Goal: Information Seeking & Learning: Learn about a topic

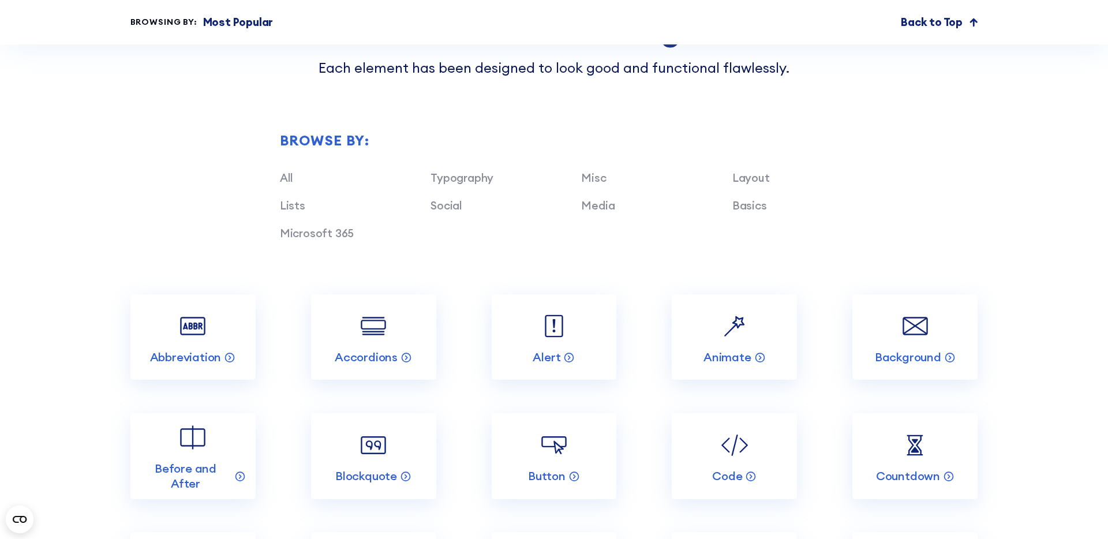
scroll to position [1248, 0]
click at [455, 182] on link "Typography" at bounding box center [462, 177] width 63 height 14
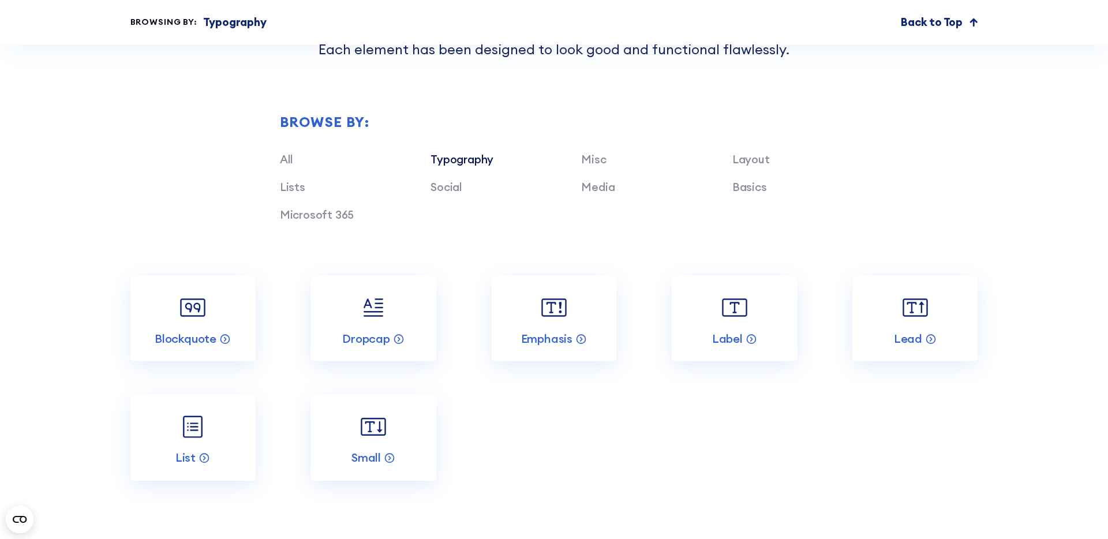
scroll to position [1275, 0]
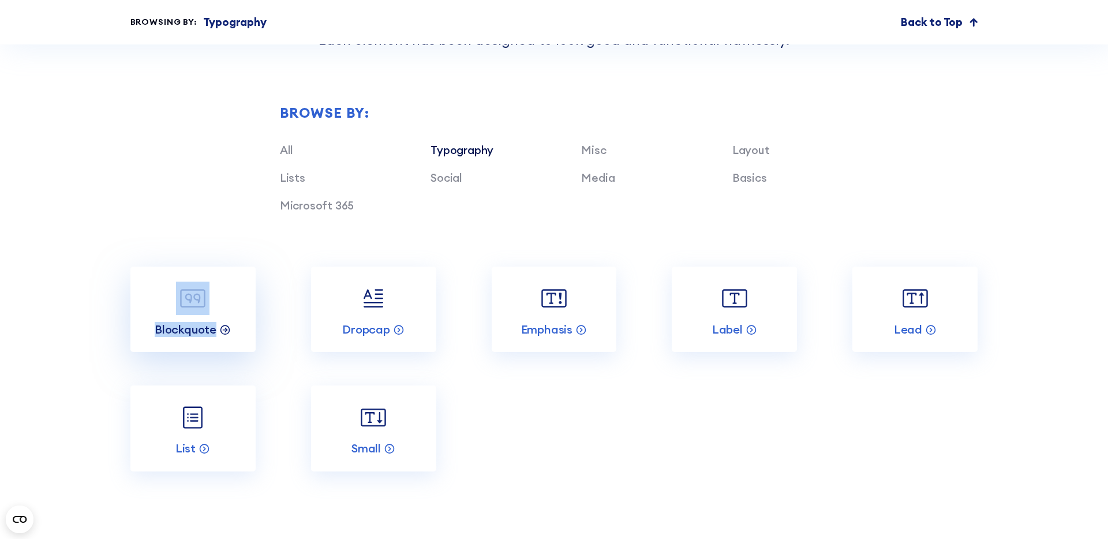
copy link "Blockquote"
click at [299, 237] on div "Browse by: All Typography Misc Layout Lists Social Media Basics Microsoft 365" at bounding box center [554, 158] width 848 height 216
click at [293, 143] on div "All" at bounding box center [348, 150] width 137 height 17
click at [285, 145] on link "All" at bounding box center [286, 150] width 13 height 14
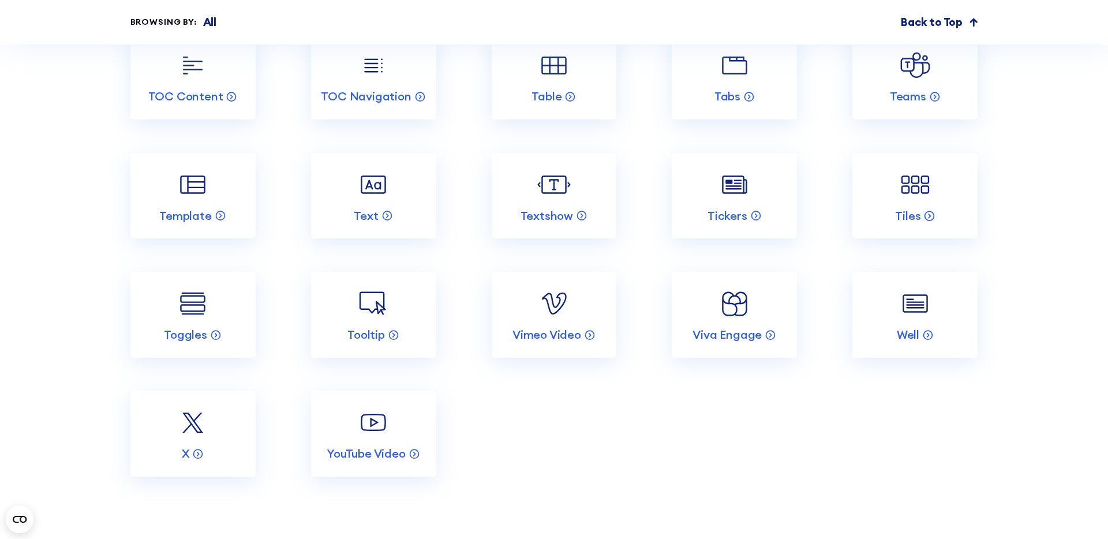
scroll to position [2583, 0]
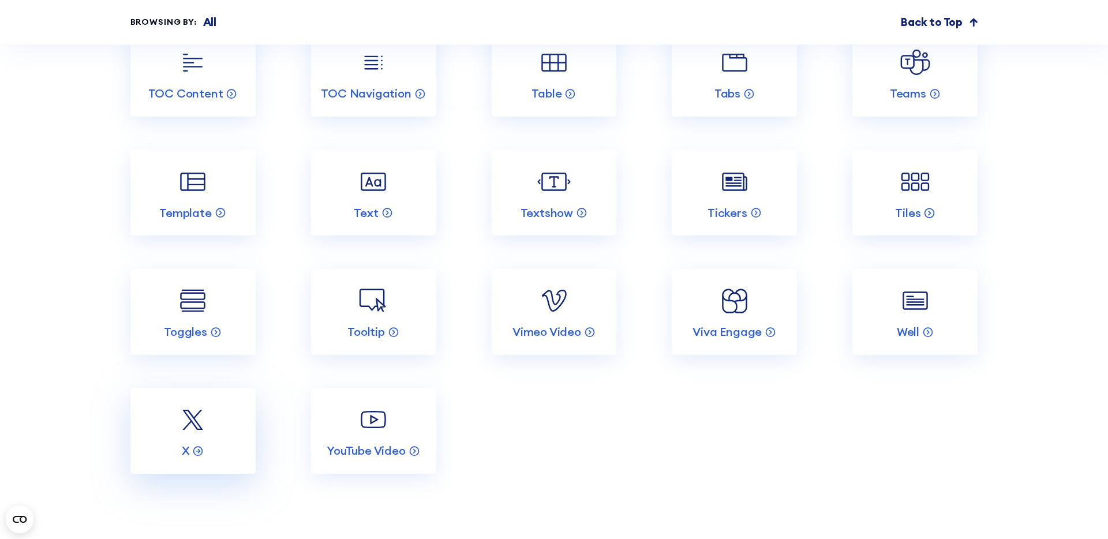
click at [205, 430] on img at bounding box center [192, 419] width 33 height 33
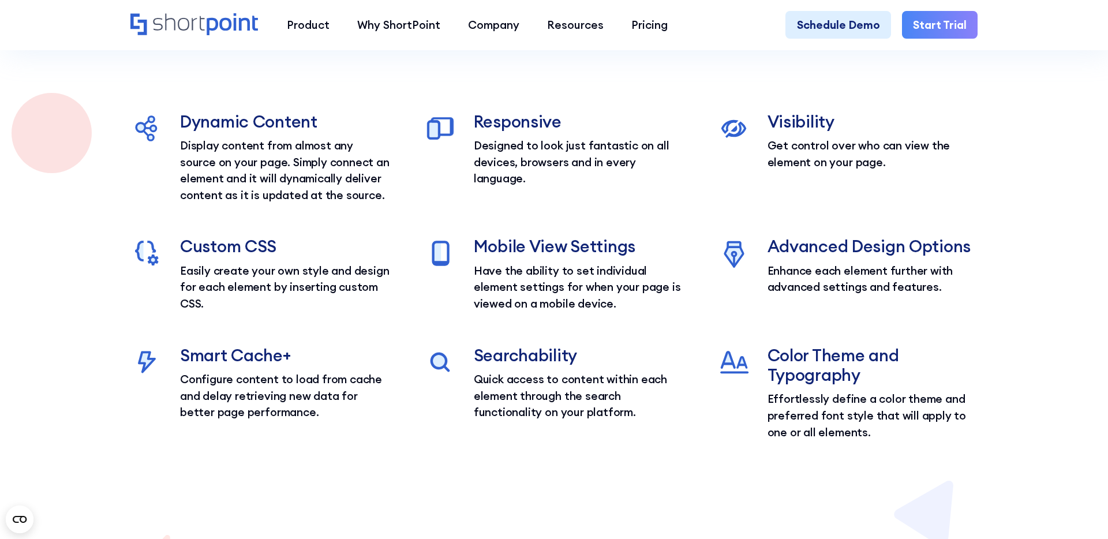
scroll to position [2720, 0]
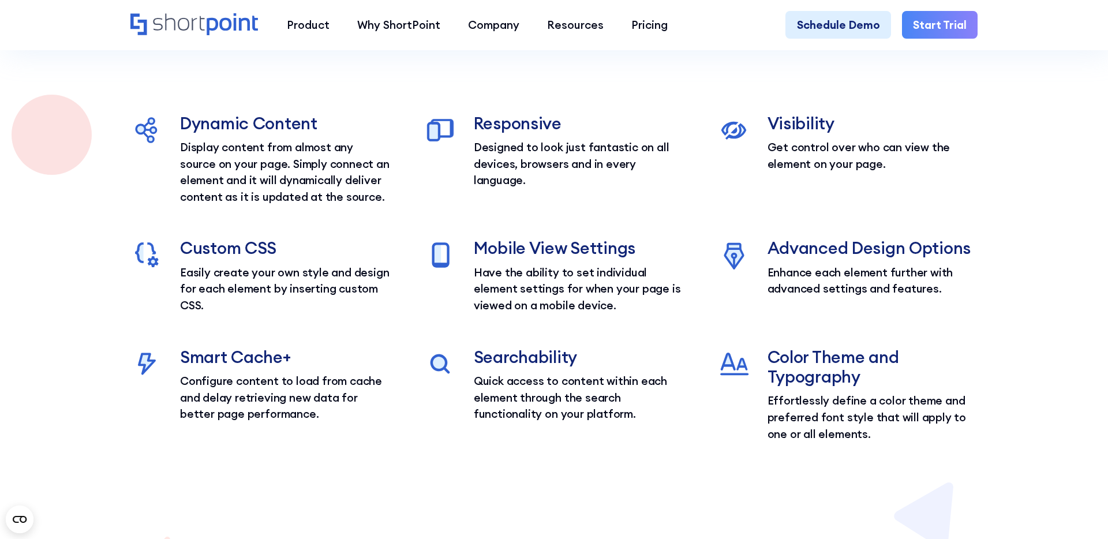
click at [511, 364] on h3 "Searchability" at bounding box center [579, 357] width 211 height 20
copy h3 "Searchability"
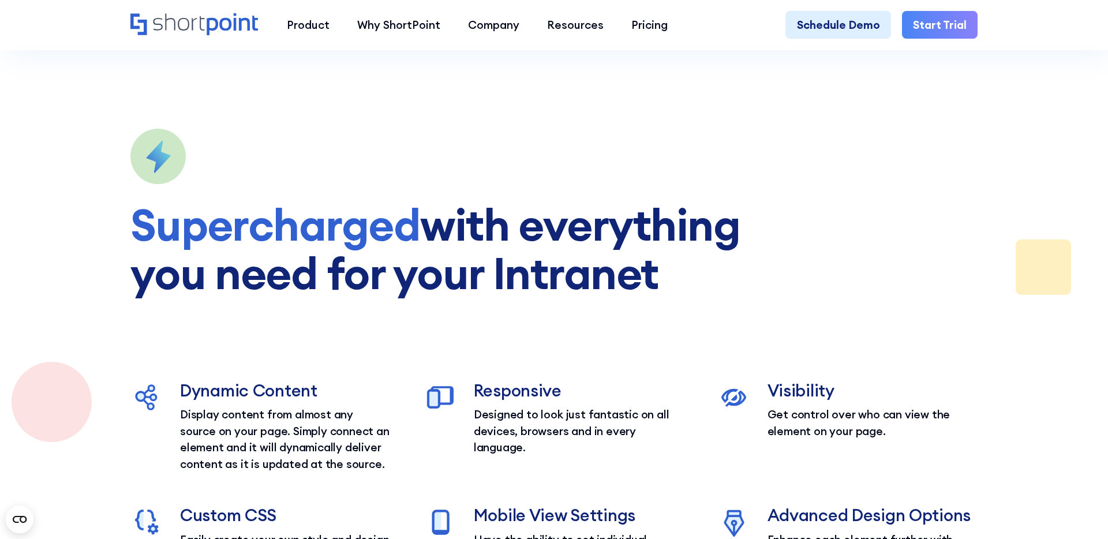
scroll to position [2452, 0]
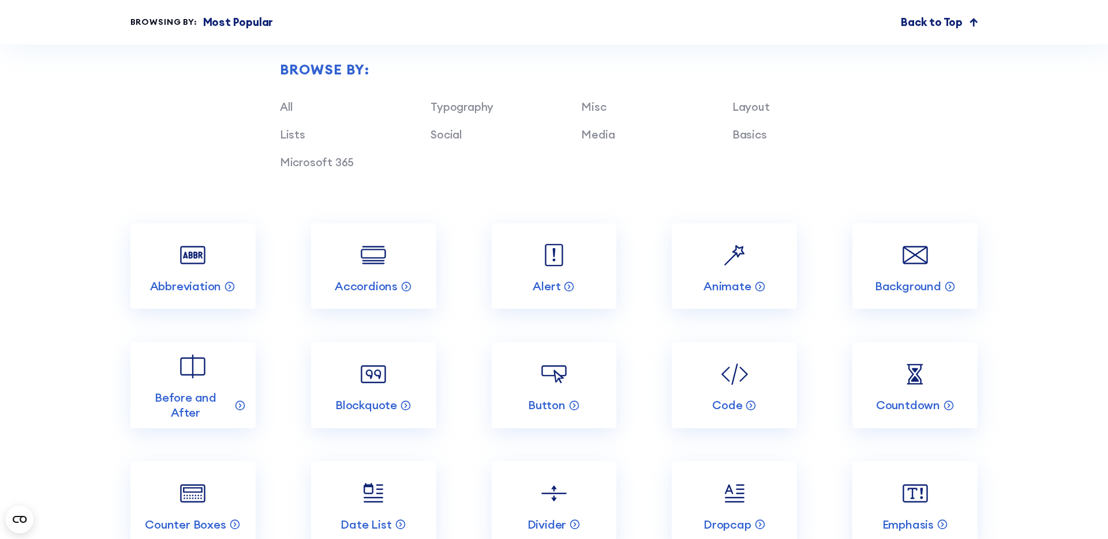
scroll to position [1325, 0]
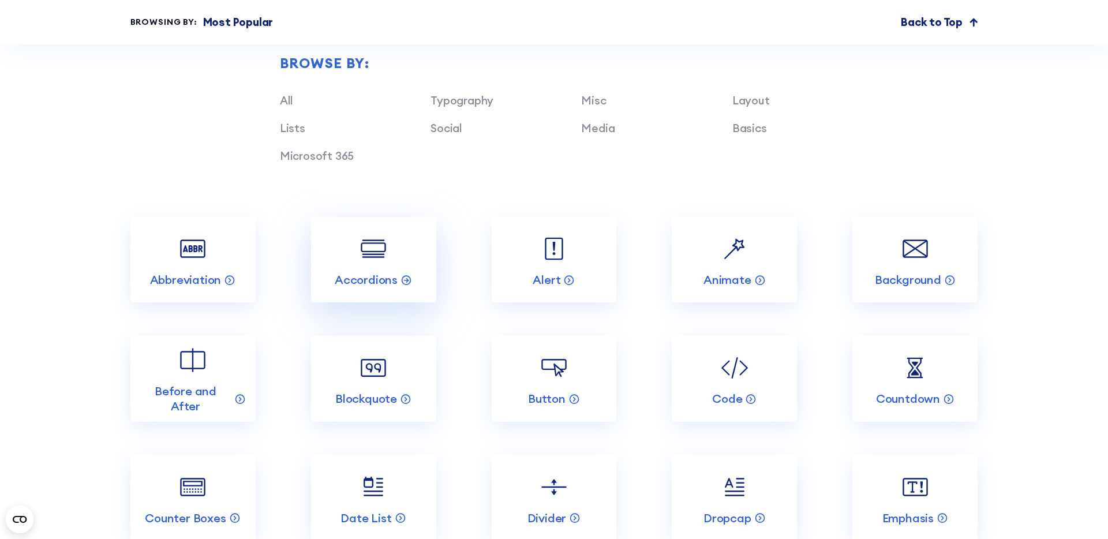
click at [370, 259] on img at bounding box center [373, 248] width 33 height 33
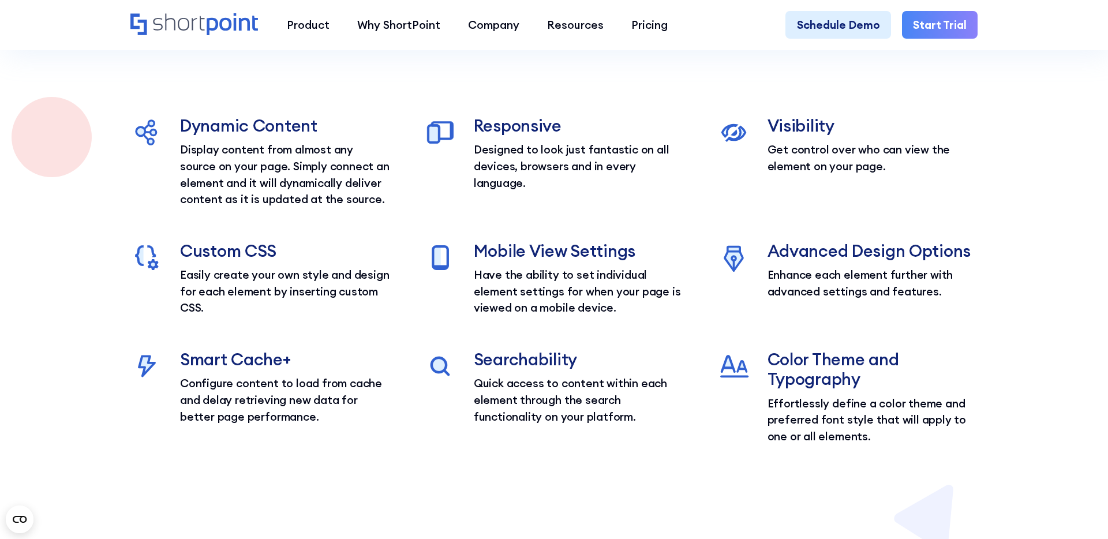
scroll to position [1788, 0]
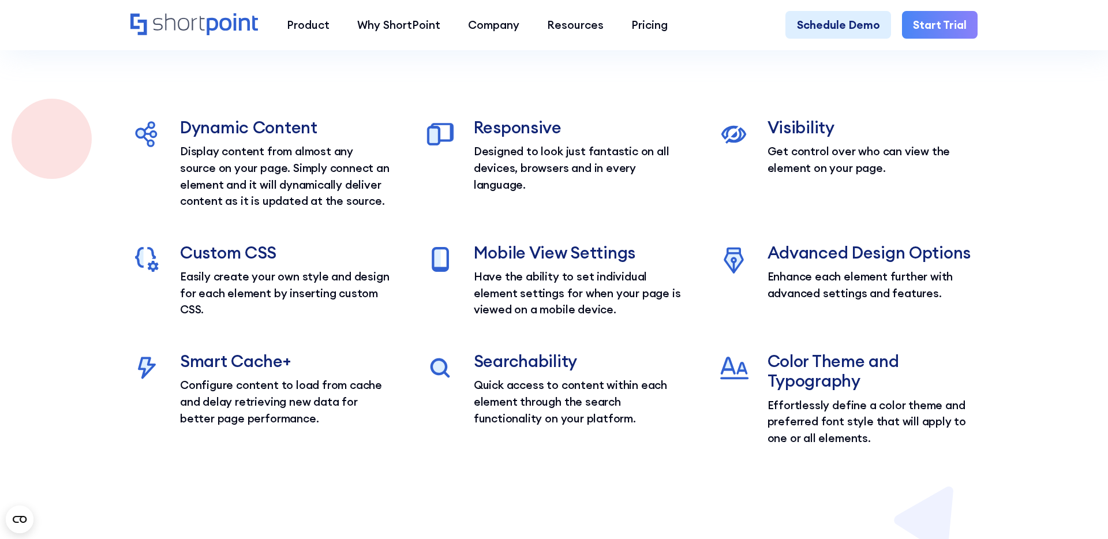
click at [794, 127] on h3 "Visibility" at bounding box center [873, 128] width 211 height 20
click at [511, 125] on h3 "Responsive" at bounding box center [579, 128] width 211 height 20
copy h3 "Responsive"
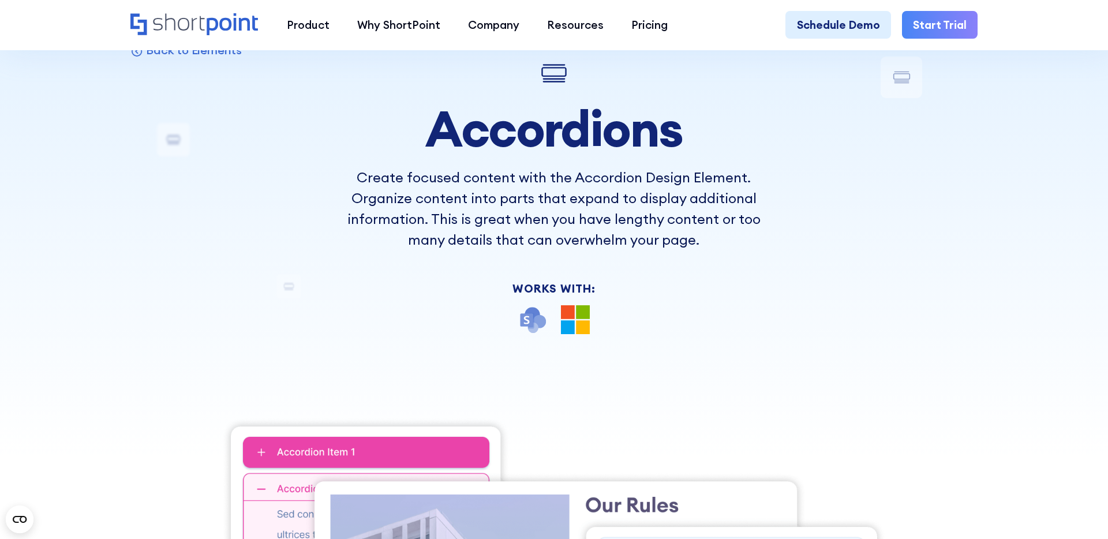
scroll to position [0, 0]
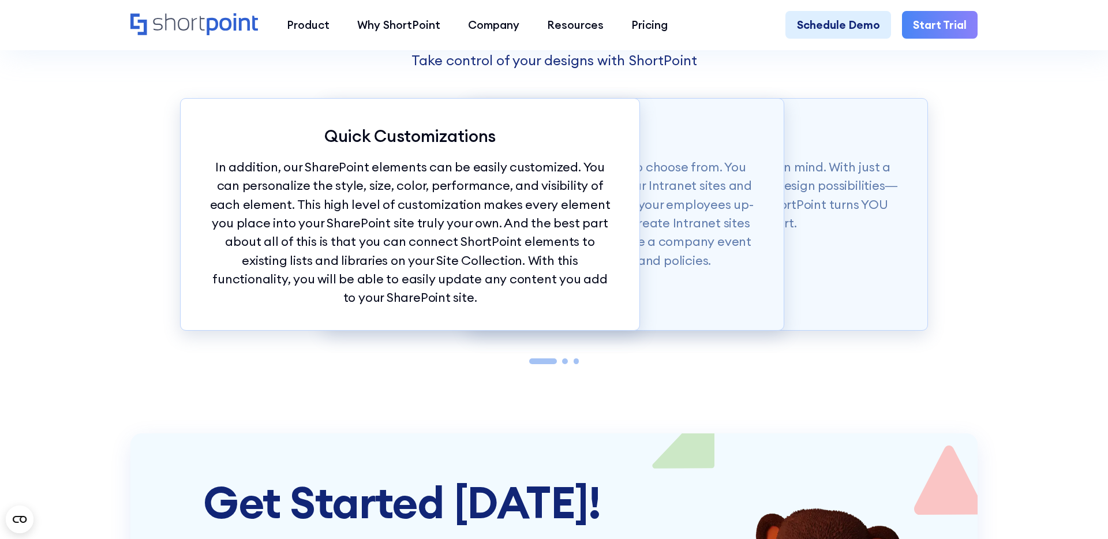
scroll to position [3236, 0]
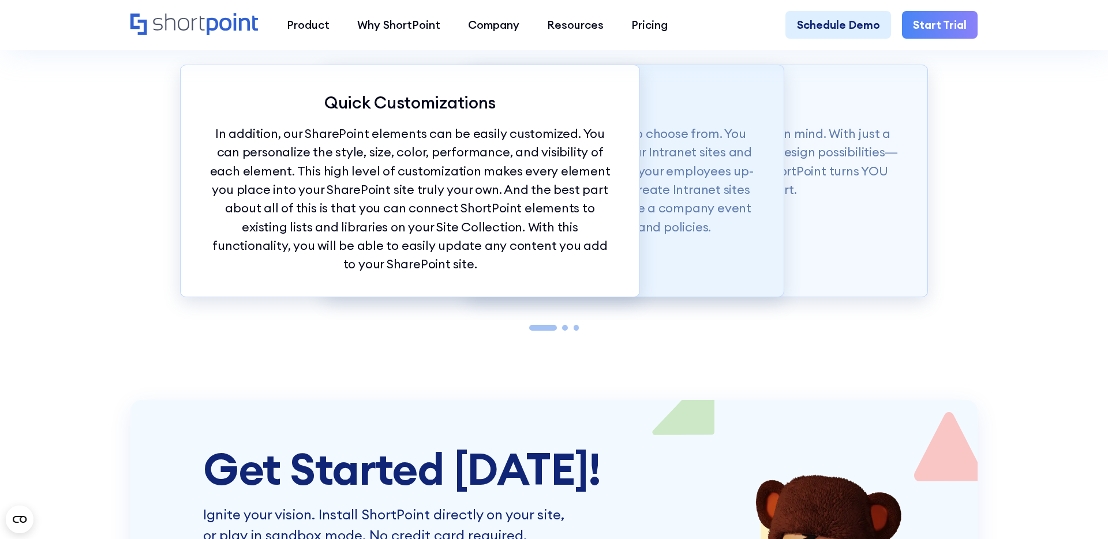
click at [767, 246] on div "Design Flexibility To top it off, you have more than 60 elements to choose from…" at bounding box center [554, 181] width 460 height 233
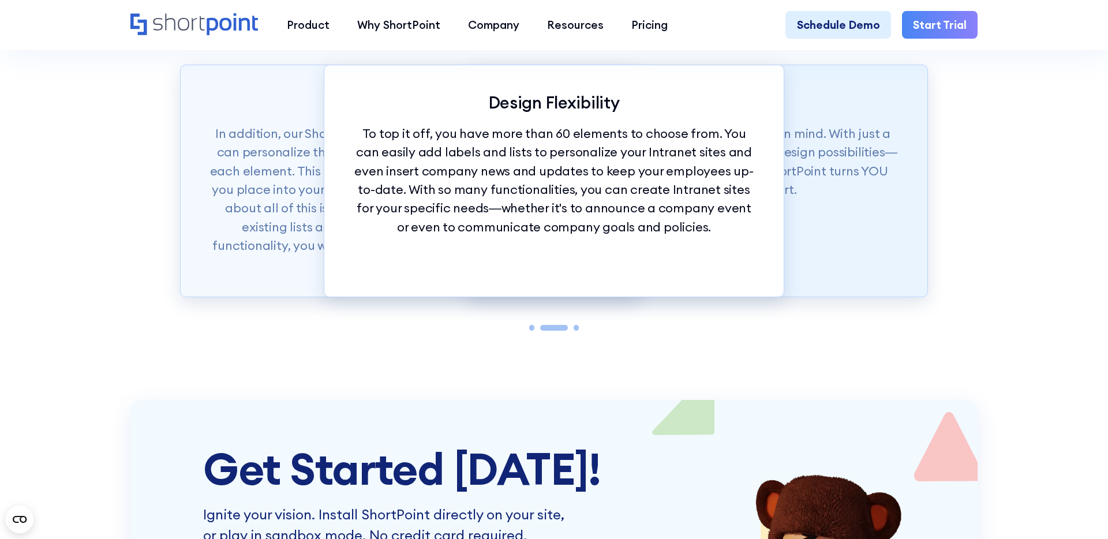
click at [827, 229] on div "Effortless Design Our SharePoint elements were made with ease in mind. With jus…" at bounding box center [698, 181] width 460 height 233
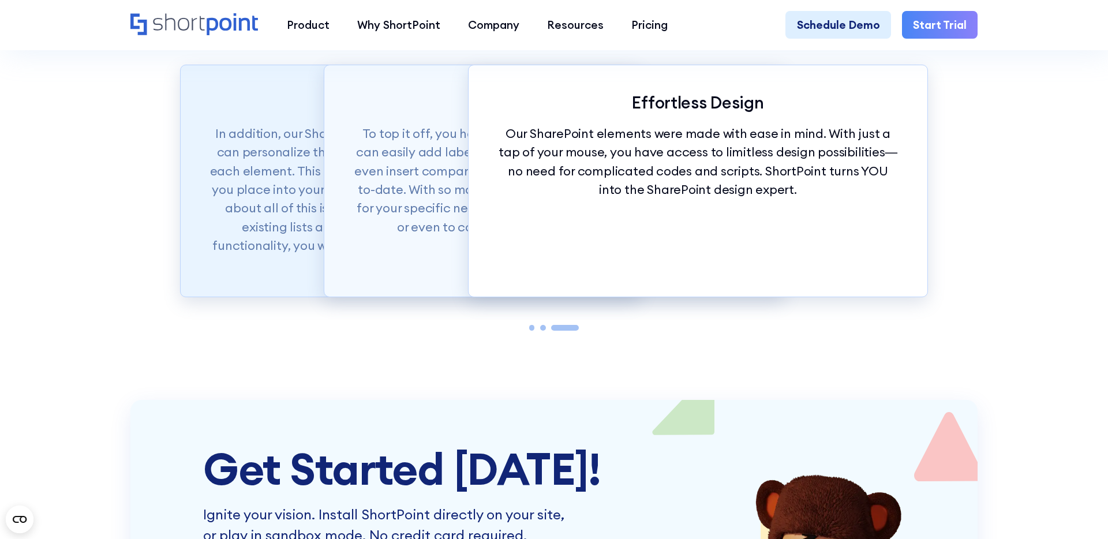
click at [256, 177] on p "In addition, our SharePoint elements can be easily customized. You can personal…" at bounding box center [409, 199] width 403 height 150
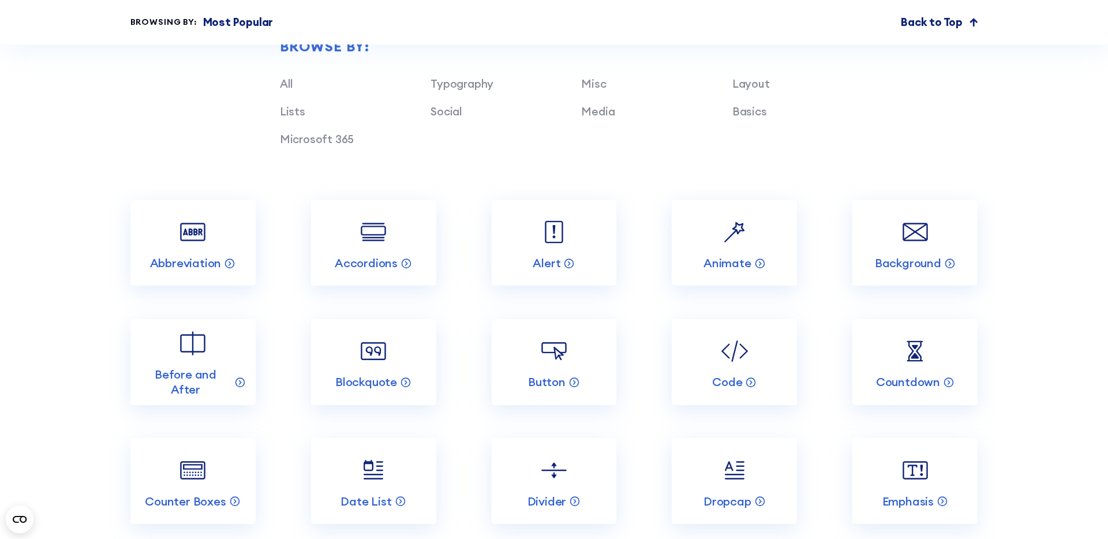
scroll to position [1343, 0]
click at [208, 238] on img at bounding box center [192, 230] width 33 height 33
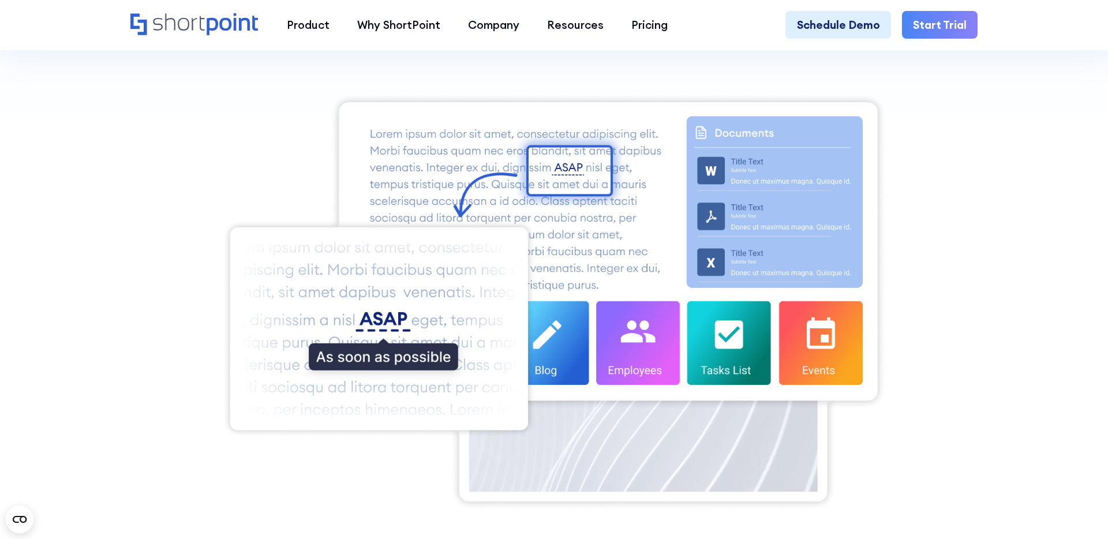
scroll to position [382, 0]
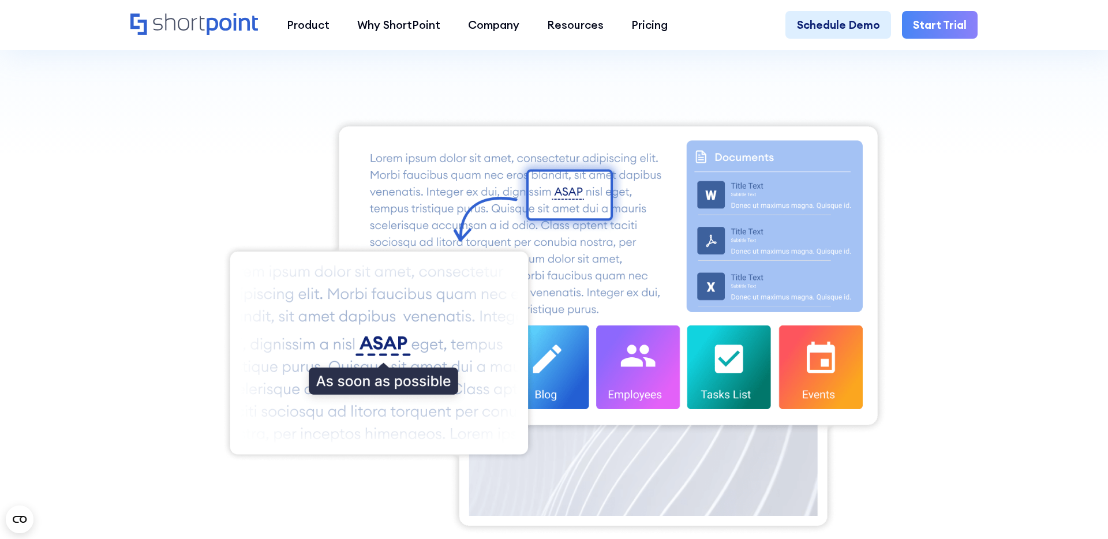
click at [565, 194] on img at bounding box center [554, 325] width 665 height 417
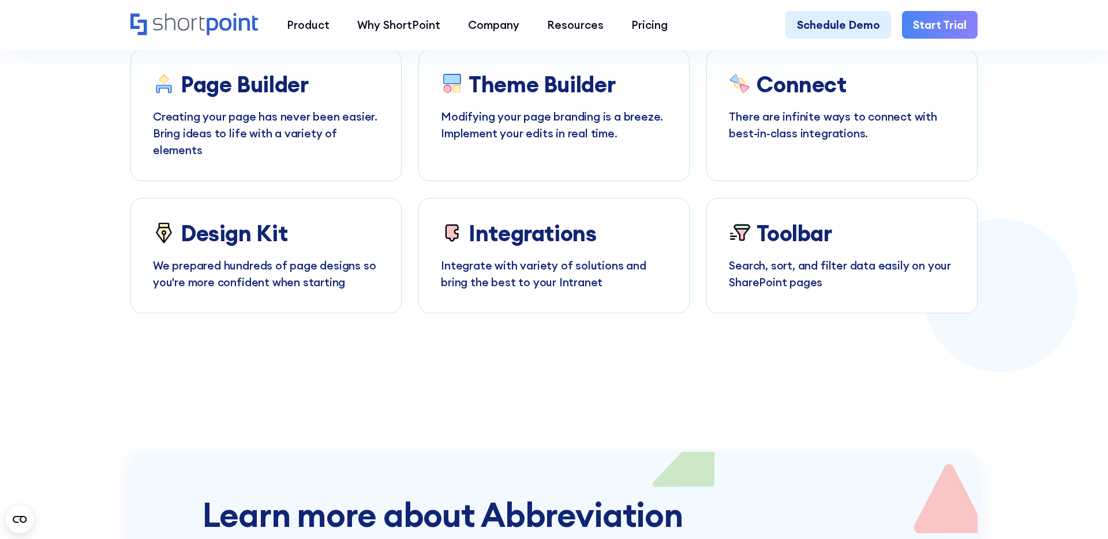
scroll to position [2126, 0]
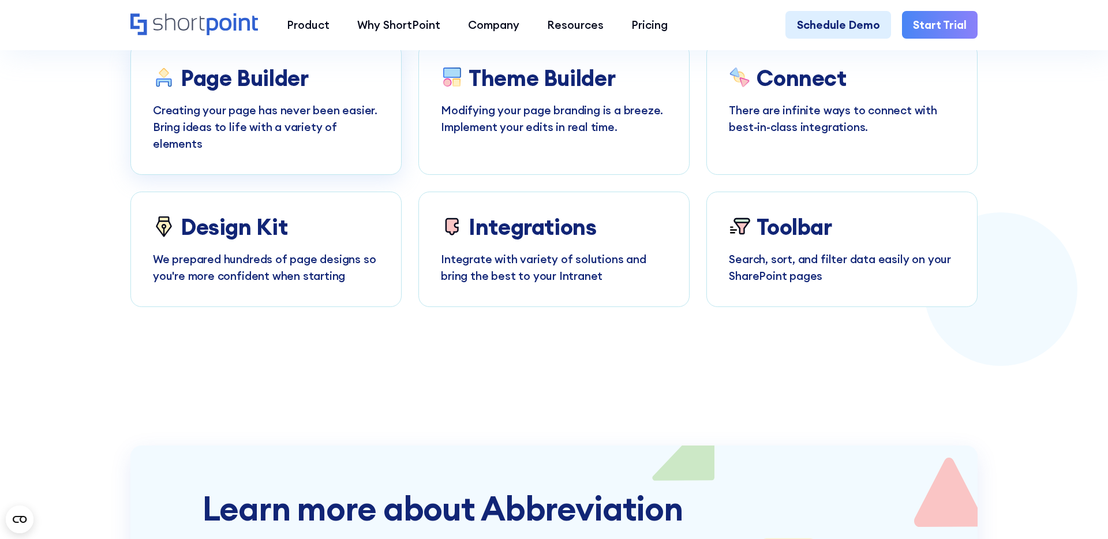
click at [294, 104] on p "Creating your page has never been easier. Bring ideas to life with a variety of…" at bounding box center [266, 127] width 226 height 50
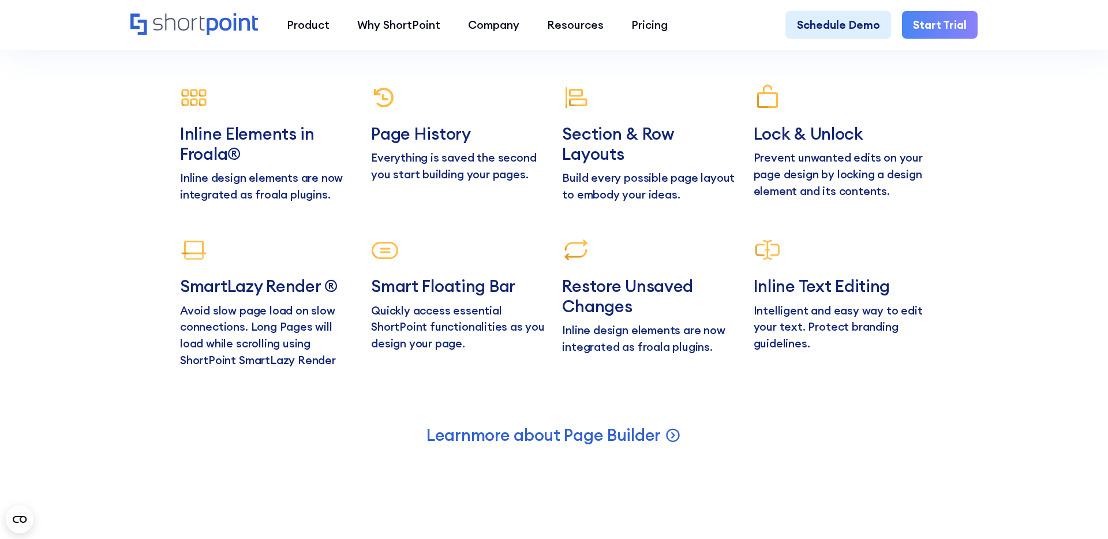
scroll to position [5999, 0]
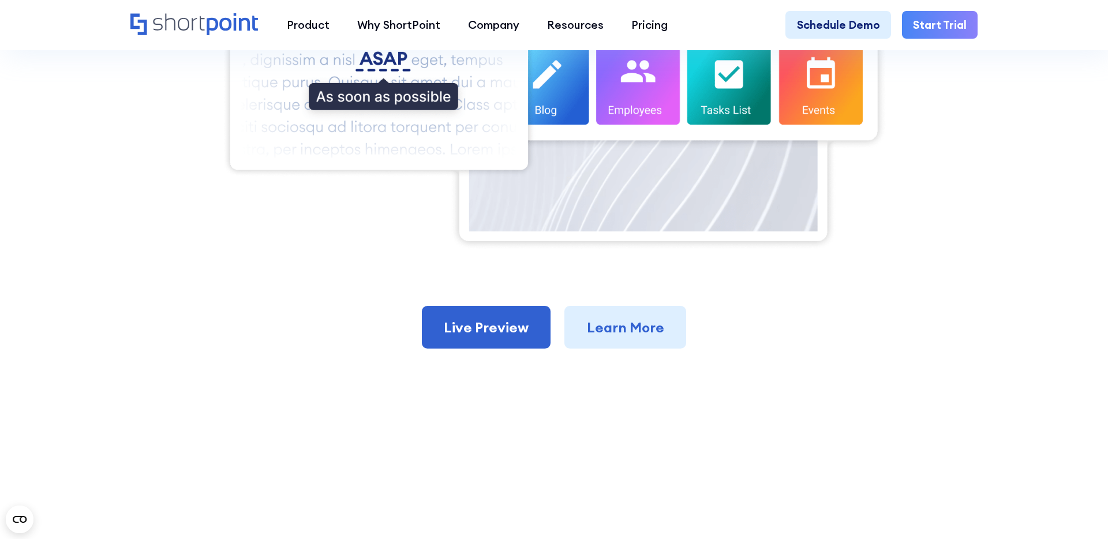
scroll to position [664, 0]
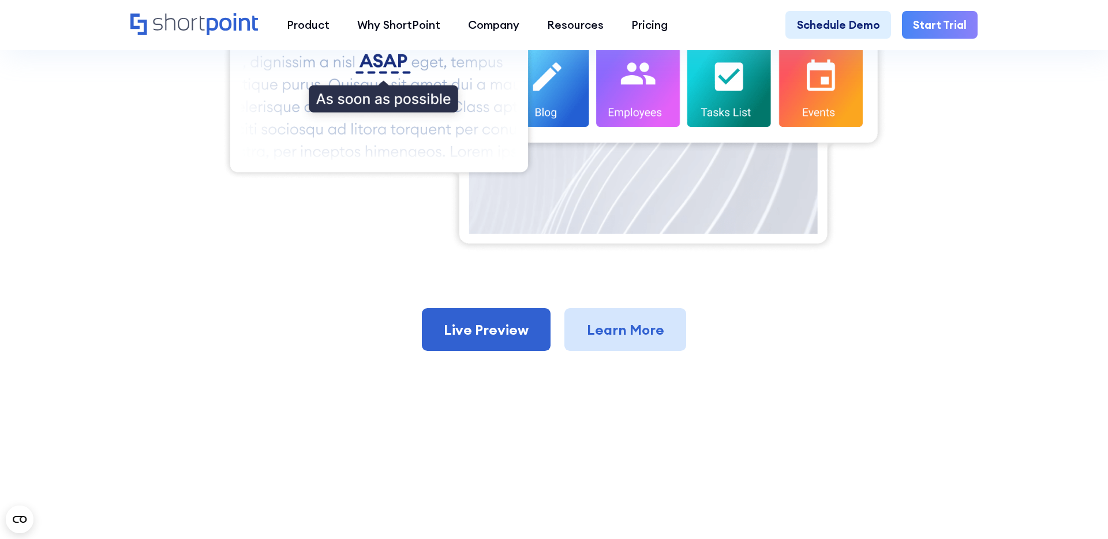
click at [623, 344] on link "Learn More" at bounding box center [626, 329] width 122 height 43
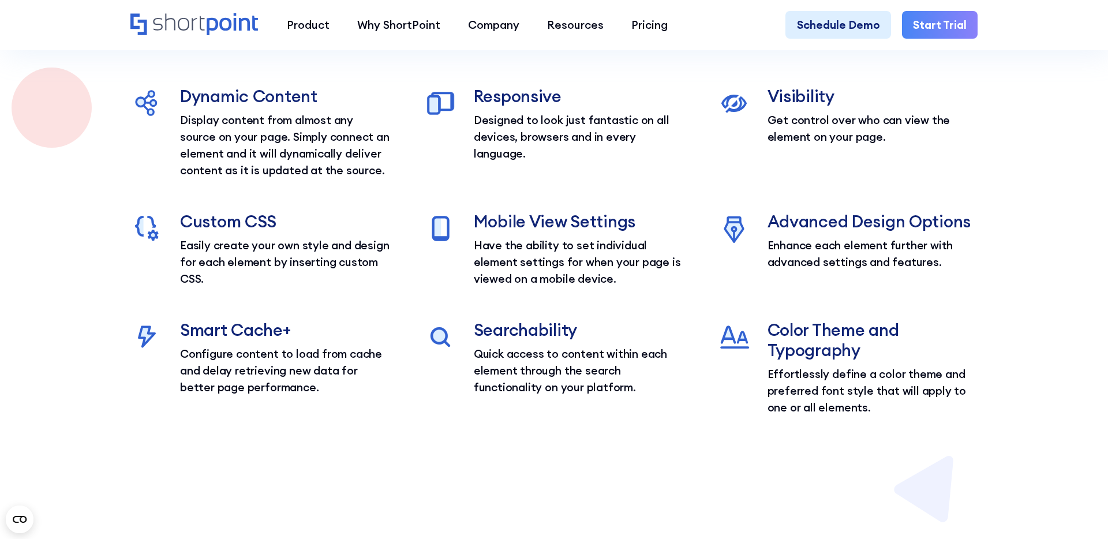
scroll to position [1432, 0]
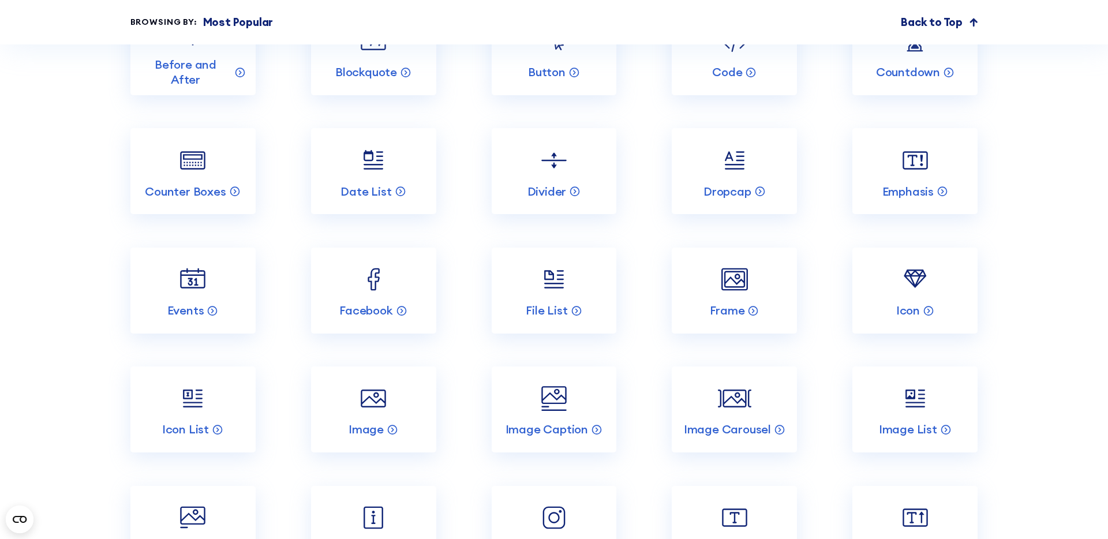
scroll to position [1613, 0]
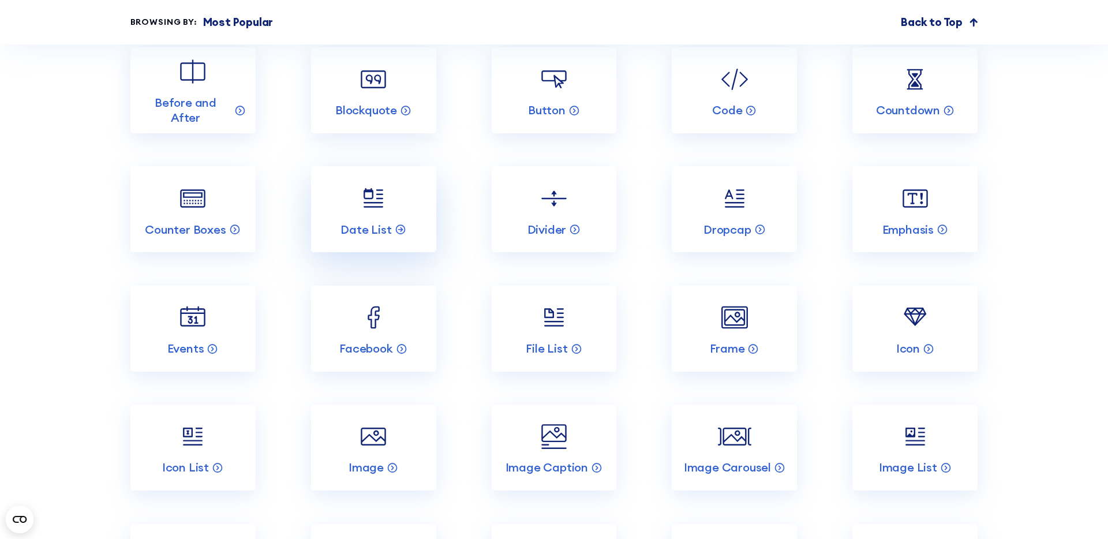
click at [379, 196] on img at bounding box center [373, 198] width 33 height 33
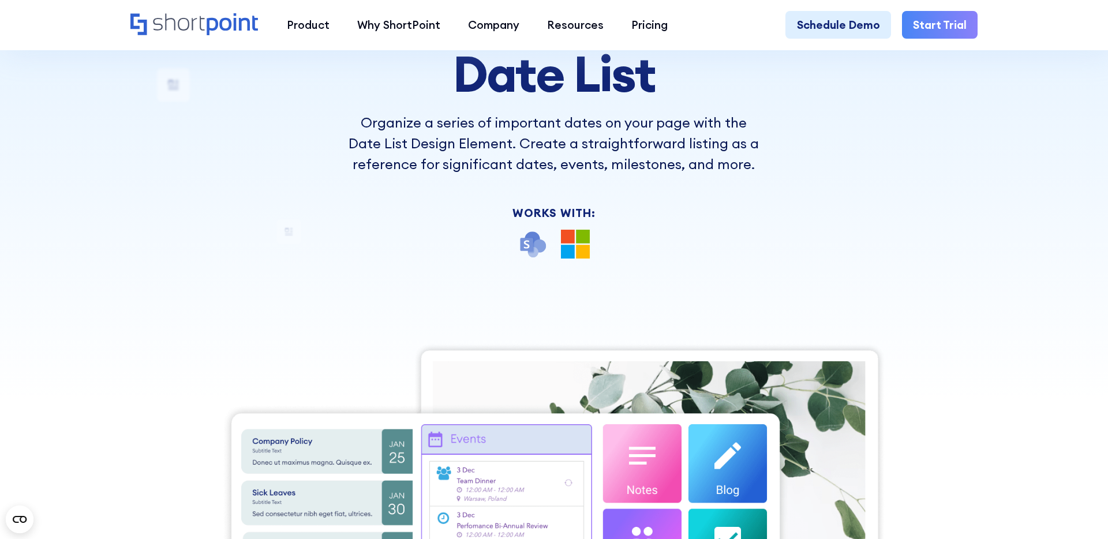
scroll to position [174, 0]
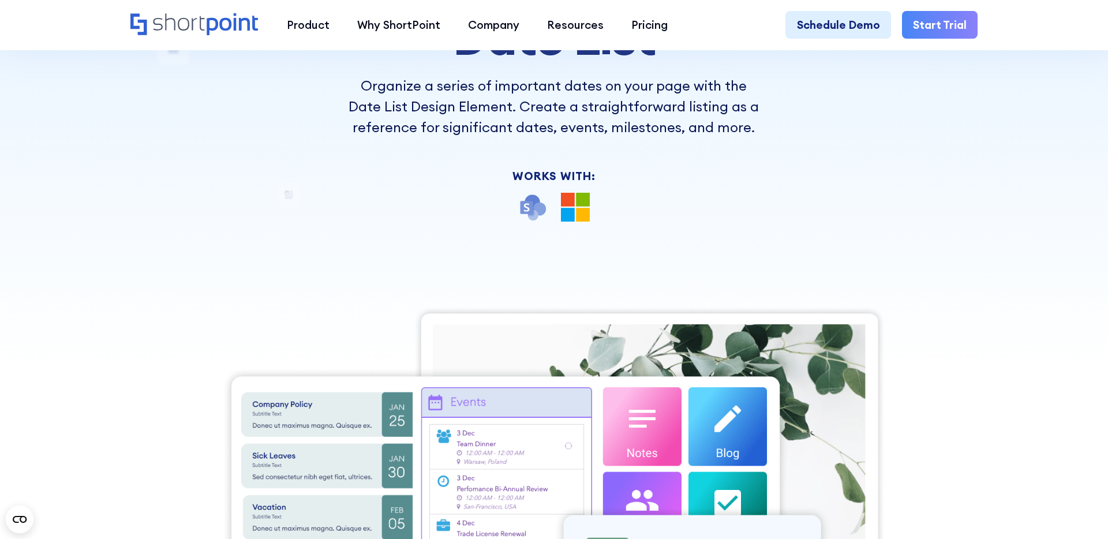
click at [530, 259] on div "Back to Elements Date List Organize a series of important dates on your page wi…" at bounding box center [554, 414] width 848 height 899
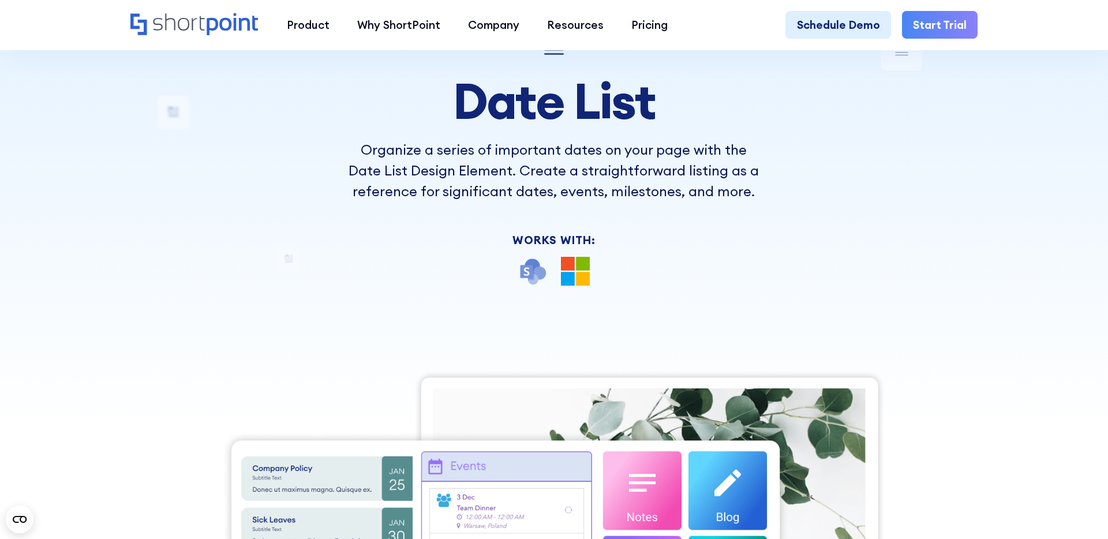
scroll to position [94, 0]
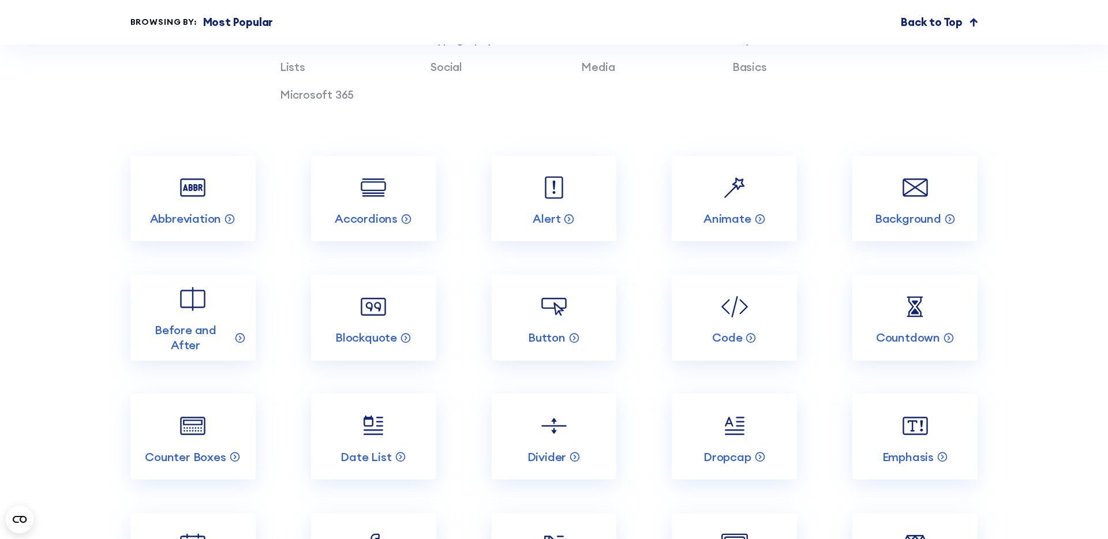
scroll to position [1387, 0]
click at [723, 181] on img at bounding box center [734, 186] width 33 height 33
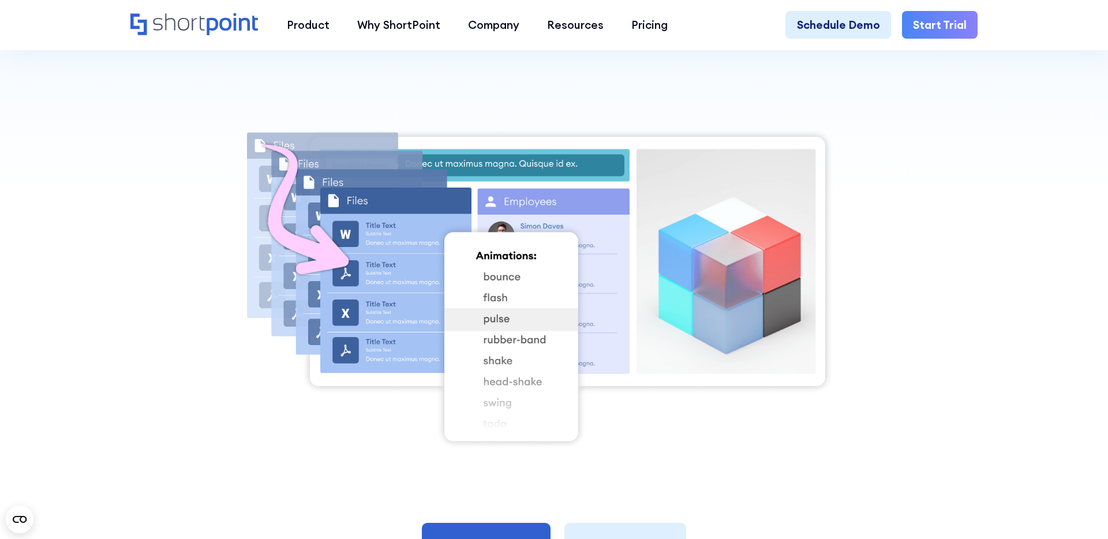
scroll to position [328, 0]
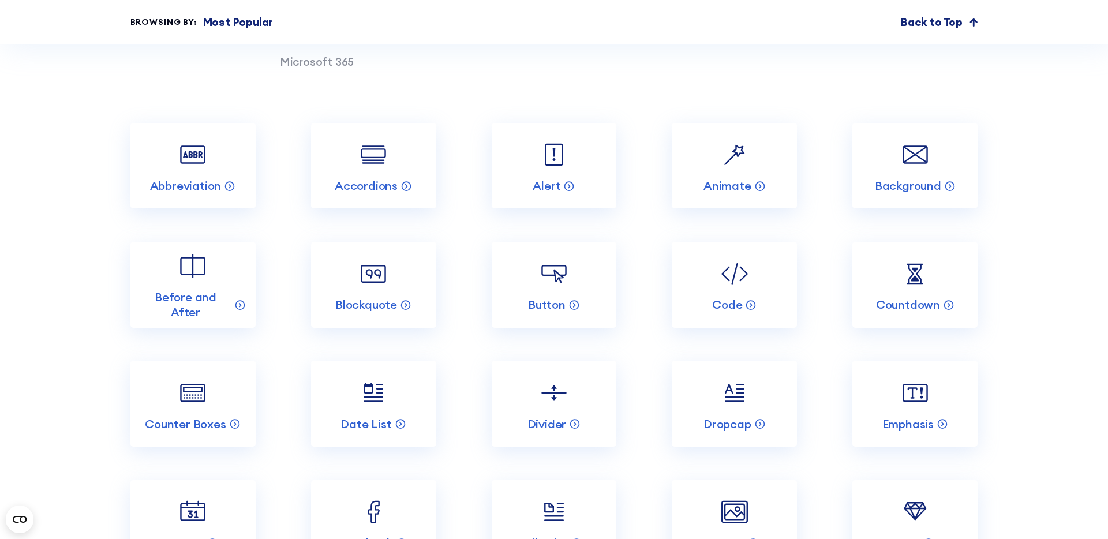
scroll to position [1421, 0]
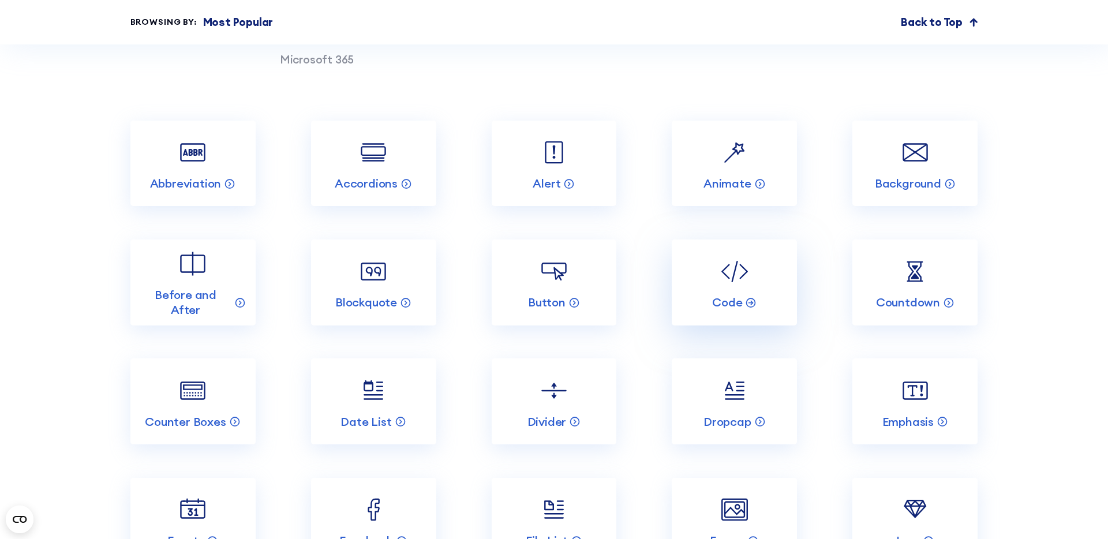
click at [720, 266] on img at bounding box center [734, 271] width 33 height 33
